Goal: Information Seeking & Learning: Learn about a topic

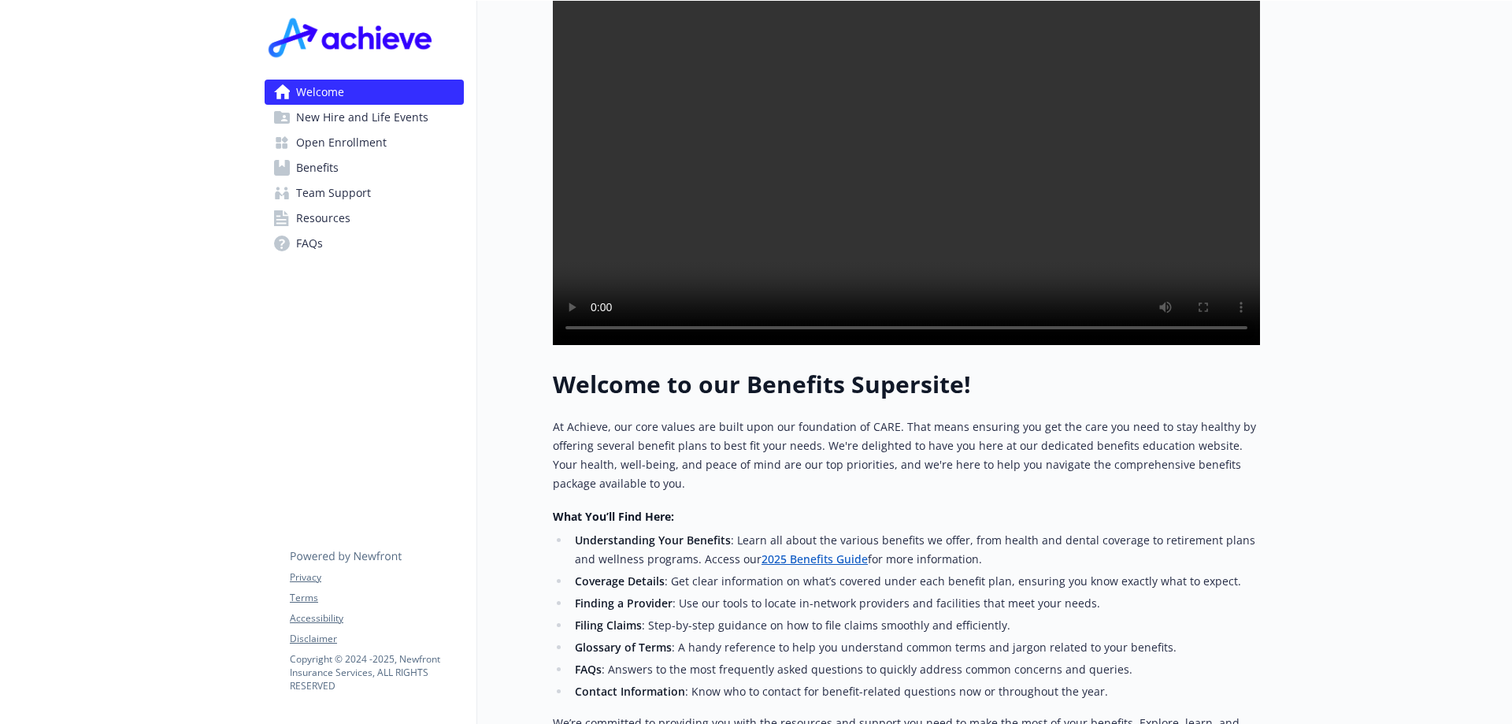
scroll to position [315, 0]
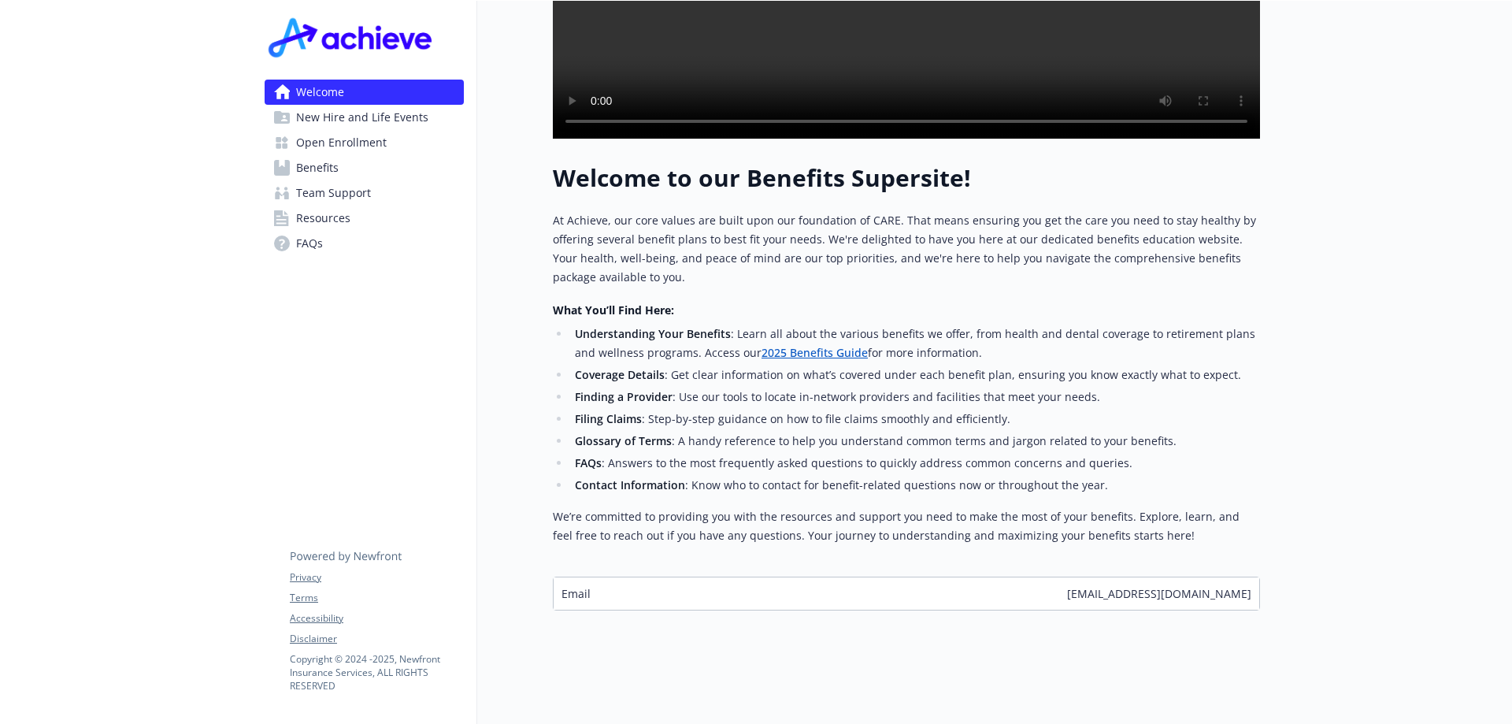
click at [400, 172] on link "Benefits" at bounding box center [364, 167] width 199 height 25
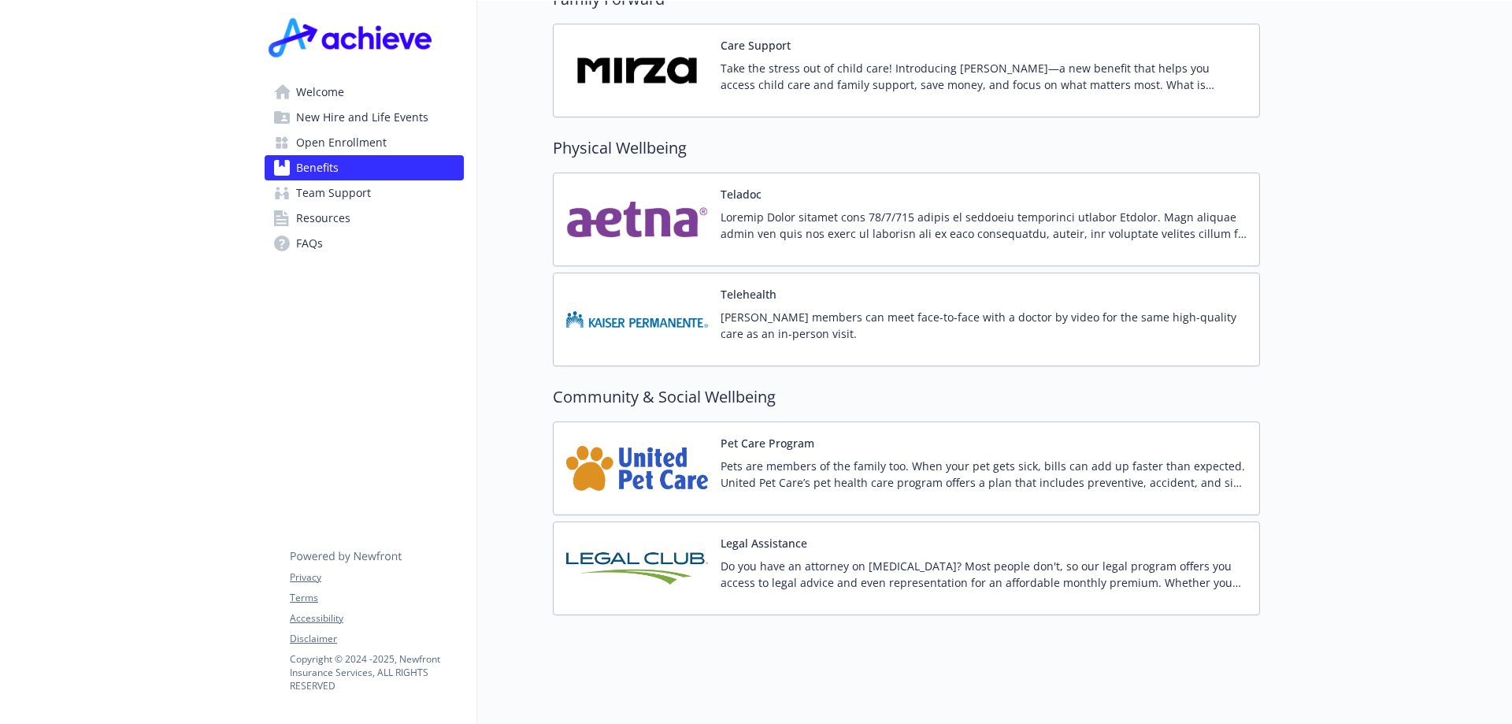
scroll to position [2923, 0]
